Goal: Transaction & Acquisition: Purchase product/service

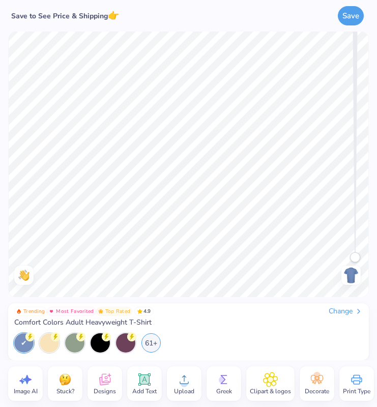
click at [225, 387] on icon at bounding box center [223, 379] width 15 height 15
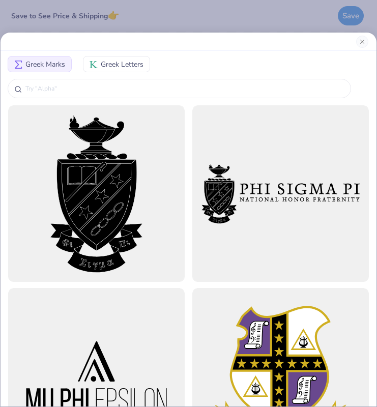
click at [191, 23] on div "Greek Marks Greek Letters" at bounding box center [188, 203] width 377 height 407
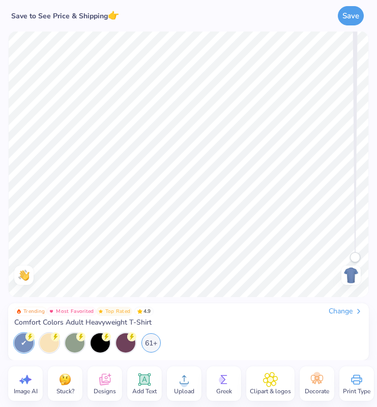
click at [69, 387] on img at bounding box center [64, 379] width 15 height 15
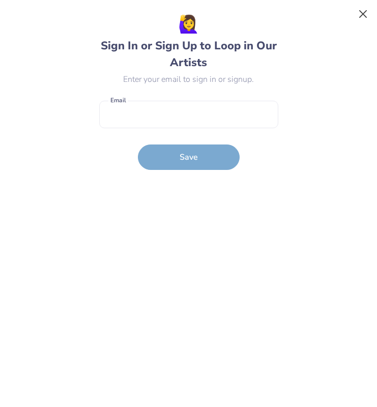
click at [364, 16] on button "Close" at bounding box center [363, 14] width 19 height 19
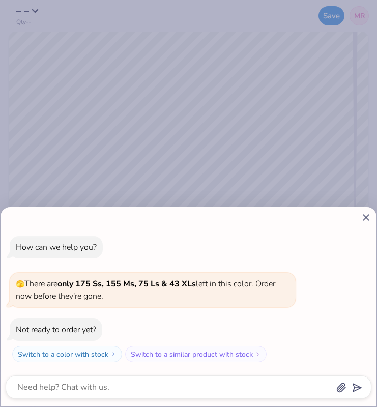
click at [366, 216] on icon at bounding box center [366, 217] width 11 height 11
type textarea "x"
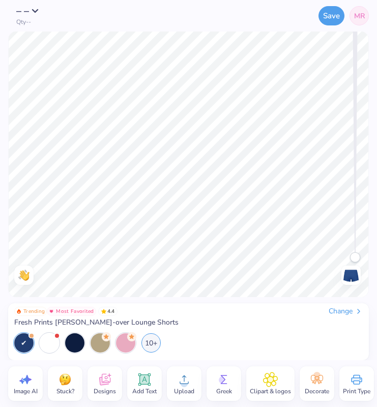
click at [222, 384] on icon at bounding box center [223, 379] width 15 height 15
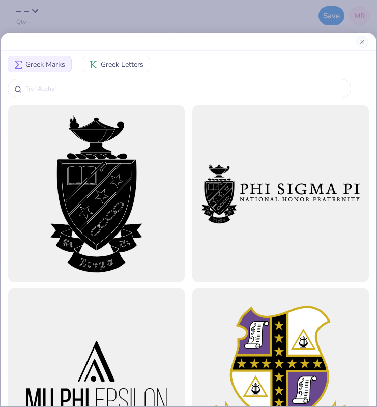
click at [111, 55] on div "Greek Marks Greek Letters" at bounding box center [189, 65] width 376 height 24
click at [111, 62] on span "Greek Letters" at bounding box center [122, 64] width 43 height 11
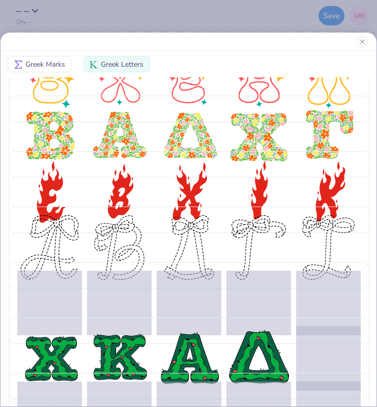
scroll to position [382, 0]
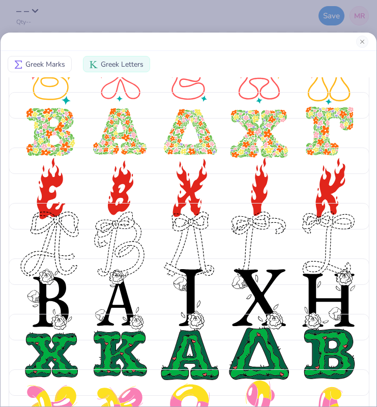
click at [33, 60] on span "Greek Marks" at bounding box center [45, 64] width 40 height 11
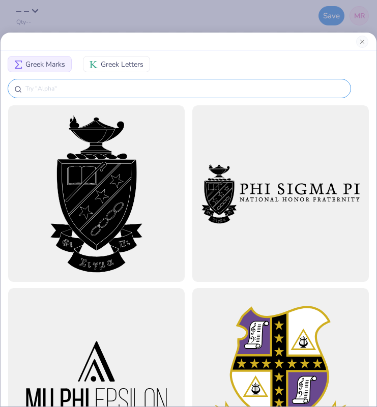
click at [49, 96] on div at bounding box center [179, 88] width 343 height 19
click at [39, 89] on input "text" at bounding box center [184, 88] width 320 height 10
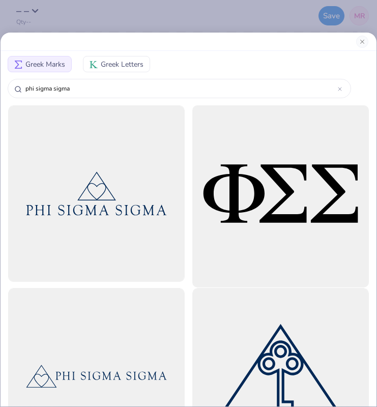
type input "phi sigma sigma"
click at [243, 206] on div at bounding box center [281, 194] width 194 height 194
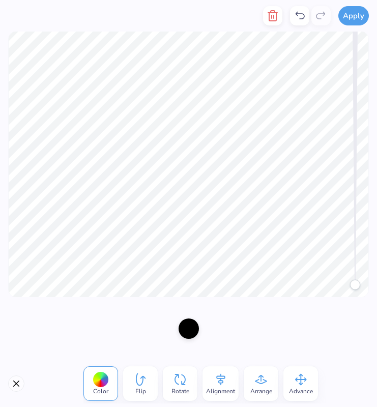
click at [97, 386] on div at bounding box center [101, 380] width 16 height 16
click at [186, 327] on div at bounding box center [189, 327] width 20 height 20
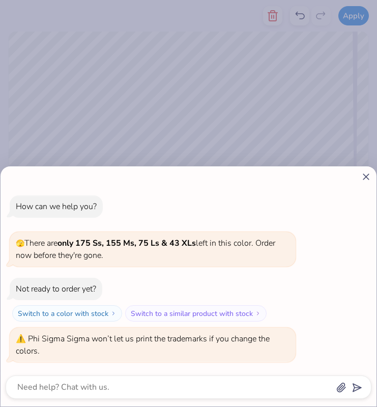
click at [37, 108] on div "How can we help you? 🫣 There are only 175 Ss, 155 Ms, 75 Ls & 43 XLs left in th…" at bounding box center [188, 203] width 377 height 407
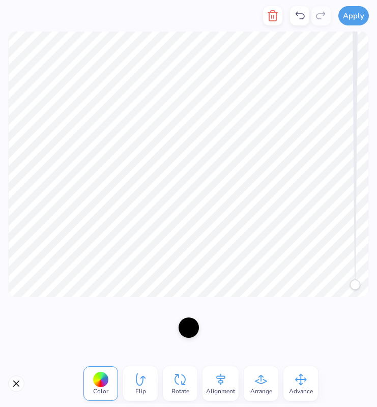
click at [187, 328] on div at bounding box center [189, 327] width 20 height 20
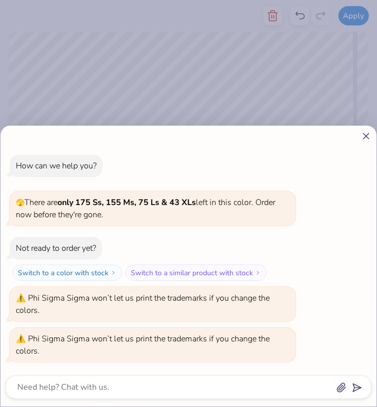
click at [37, 91] on div "How can we help you? 🫣 There are only 175 Ss, 155 Ms, 75 Ls & 43 XLs left in th…" at bounding box center [188, 203] width 377 height 407
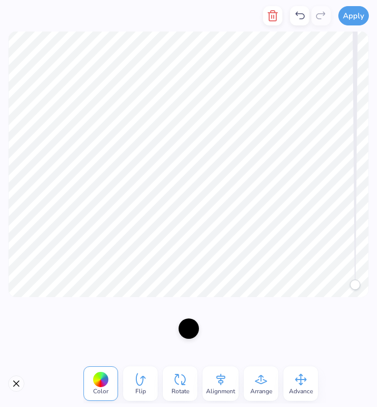
click at [95, 387] on span "Color" at bounding box center [100, 391] width 15 height 8
click at [111, 386] on div "Color" at bounding box center [100, 383] width 35 height 35
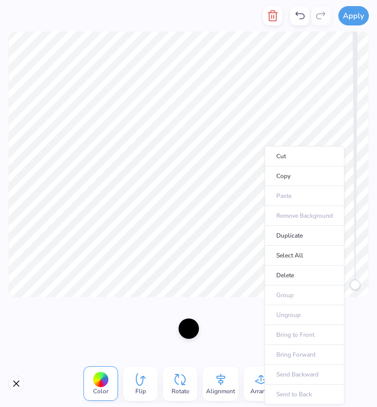
click at [226, 327] on div at bounding box center [188, 328] width 377 height 63
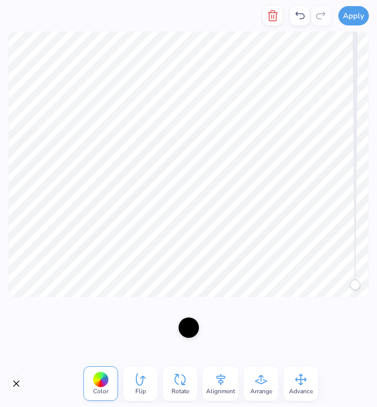
click at [189, 327] on div at bounding box center [189, 327] width 20 height 20
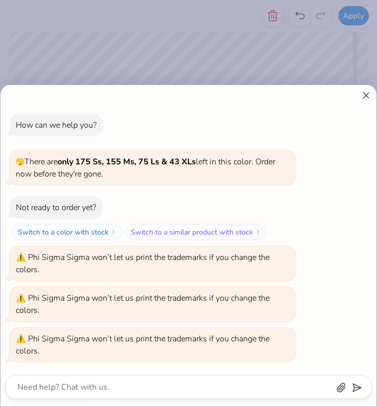
click at [120, 42] on div "How can we help you? 🫣 There are only 175 Ss, 155 Ms, 75 Ls & 43 XLs left in th…" at bounding box center [188, 203] width 377 height 407
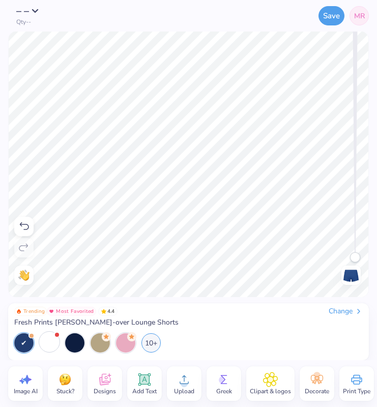
click at [47, 341] on div at bounding box center [49, 341] width 19 height 19
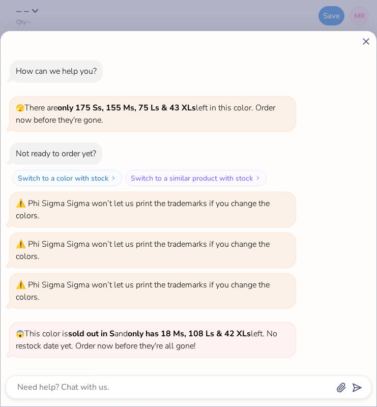
scroll to position [50, 0]
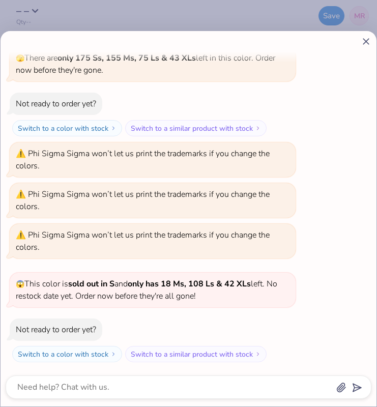
click at [367, 41] on line at bounding box center [366, 42] width 6 height 6
type textarea "x"
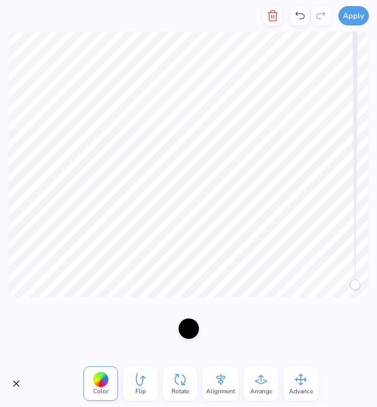
click at [291, 338] on div at bounding box center [188, 328] width 377 height 63
click at [13, 377] on button "Close" at bounding box center [16, 383] width 16 height 16
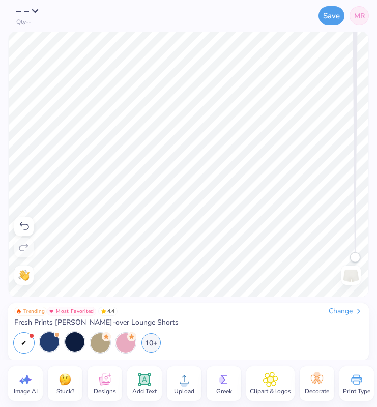
click at [78, 346] on div at bounding box center [74, 341] width 19 height 19
click at [155, 345] on div "10+" at bounding box center [150, 341] width 19 height 19
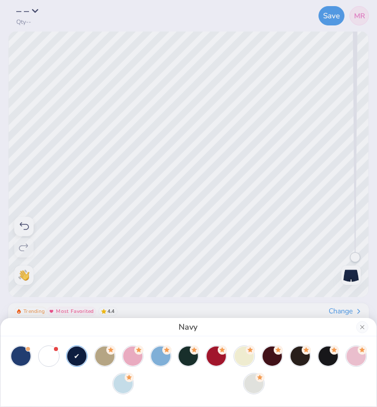
click at [49, 95] on div "Navy" at bounding box center [188, 203] width 377 height 407
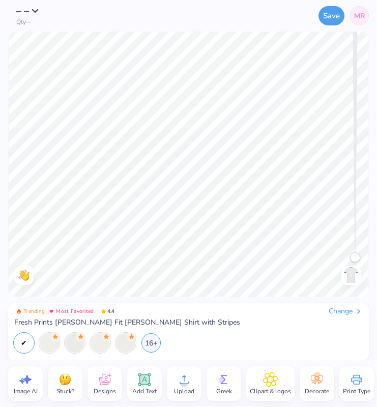
click at [146, 378] on icon at bounding box center [145, 380] width 10 height 10
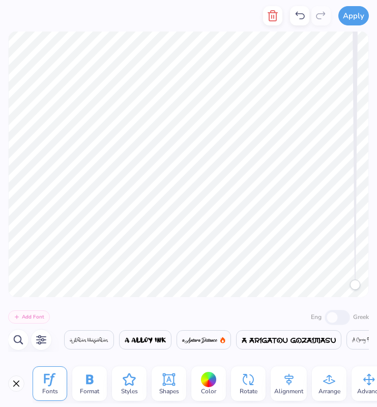
scroll to position [0, 17726]
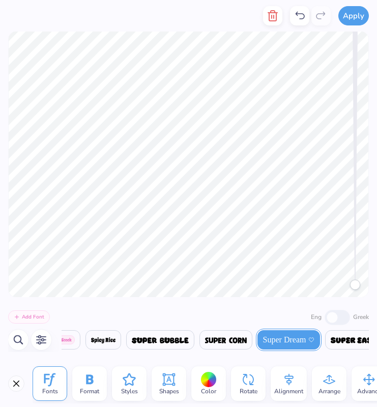
click at [149, 12] on div "Apply" at bounding box center [188, 16] width 377 height 32
